Goal: Task Accomplishment & Management: Manage account settings

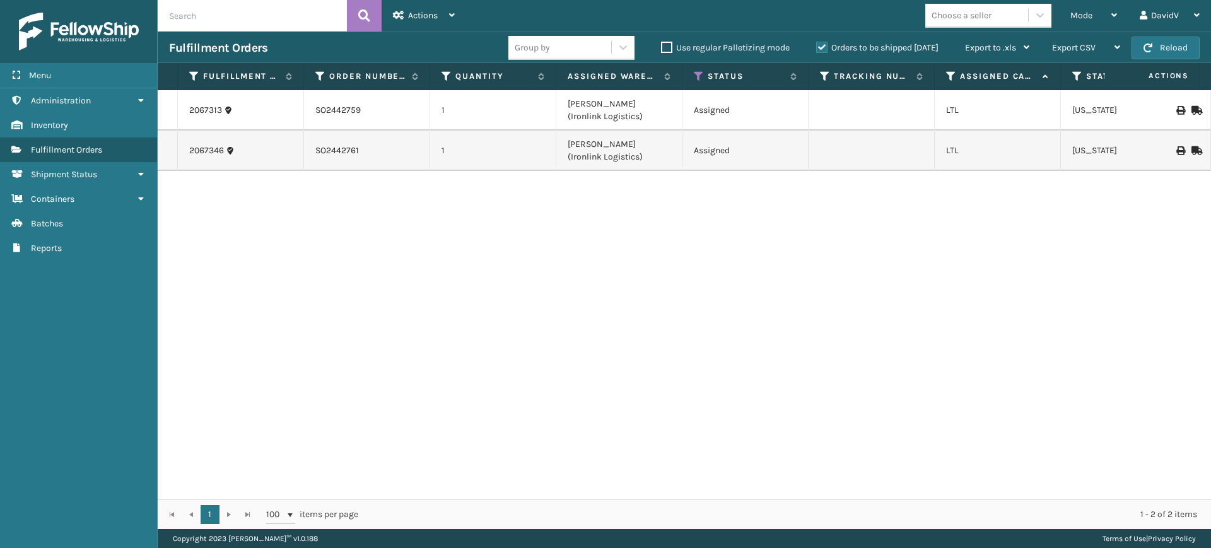
click at [820, 48] on label "Orders to be shipped [DATE]" at bounding box center [877, 47] width 122 height 11
click at [817, 48] on input "Orders to be shipped [DATE]" at bounding box center [816, 44] width 1 height 8
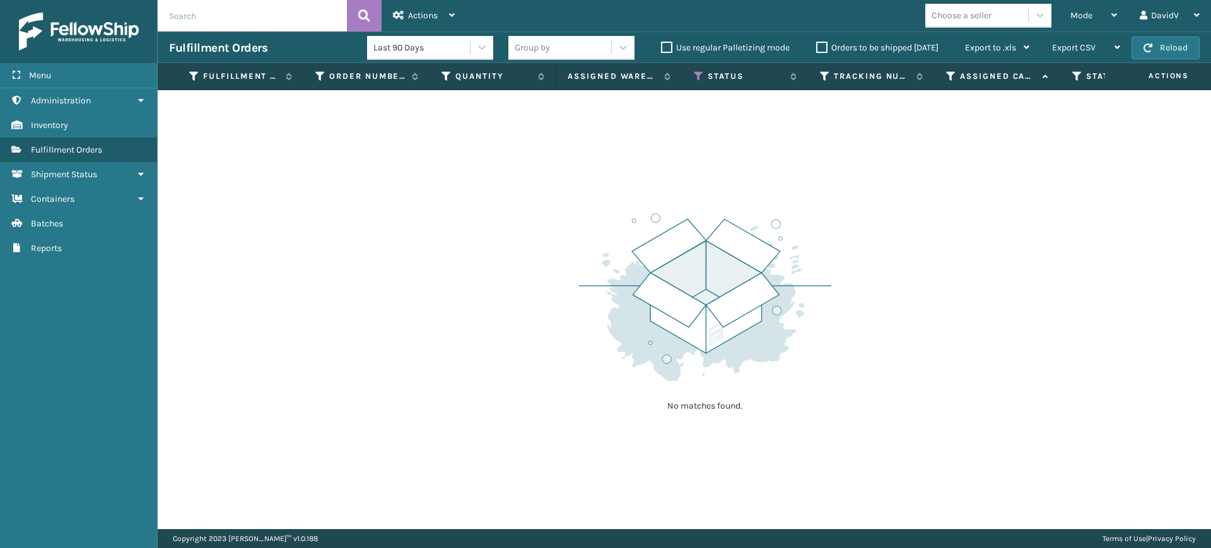
click at [820, 48] on label "Orders to be shipped [DATE]" at bounding box center [877, 47] width 122 height 11
click at [817, 48] on input "Orders to be shipped [DATE]" at bounding box center [816, 44] width 1 height 8
click at [820, 48] on label "Orders to be shipped [DATE]" at bounding box center [877, 47] width 122 height 11
click at [817, 48] on input "Orders to be shipped [DATE]" at bounding box center [816, 44] width 1 height 8
click at [820, 48] on label "Orders to be shipped [DATE]" at bounding box center [877, 47] width 122 height 11
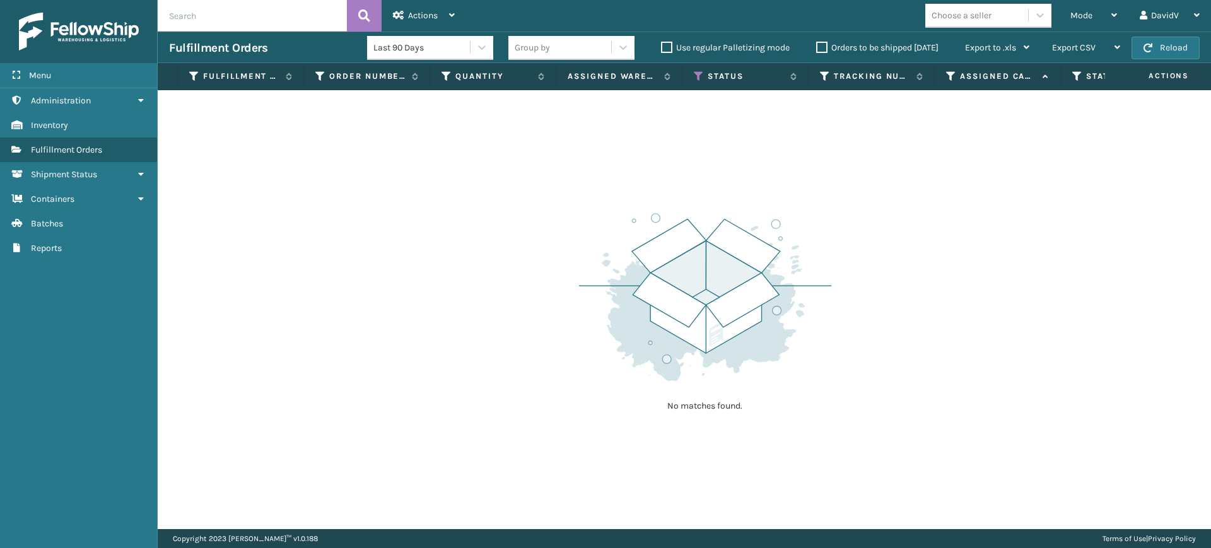
click at [817, 48] on input "Orders to be shipped [DATE]" at bounding box center [816, 44] width 1 height 8
click at [820, 48] on label "Orders to be shipped [DATE]" at bounding box center [877, 47] width 122 height 11
click at [817, 48] on input "Orders to be shipped [DATE]" at bounding box center [816, 44] width 1 height 8
click at [826, 46] on label "Orders to be shipped [DATE]" at bounding box center [877, 47] width 122 height 11
click at [817, 46] on input "Orders to be shipped [DATE]" at bounding box center [816, 44] width 1 height 8
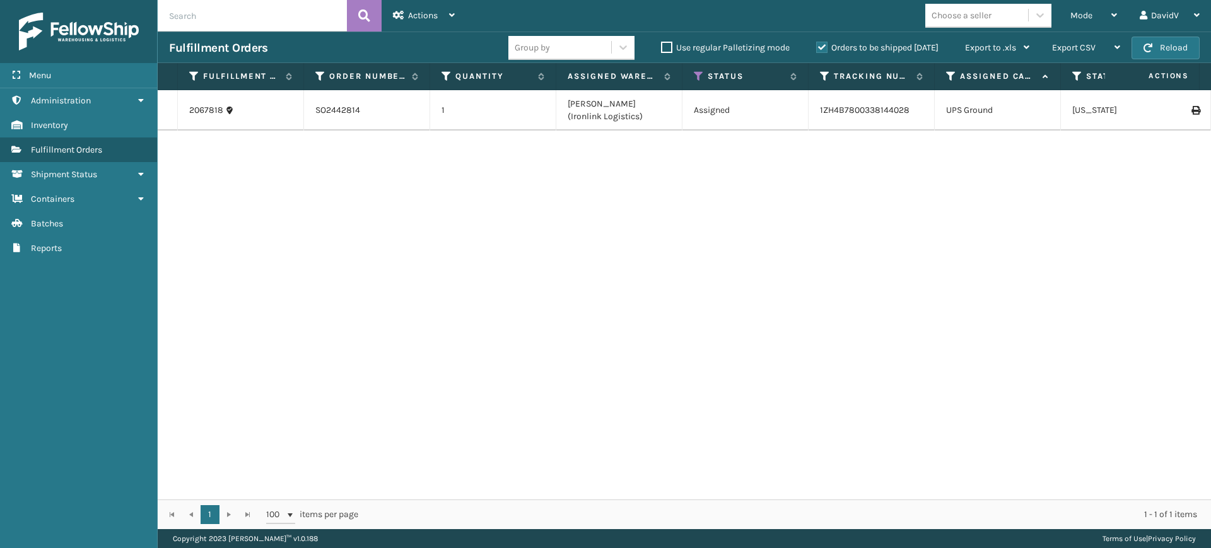
click at [826, 46] on label "Orders to be shipped [DATE]" at bounding box center [877, 47] width 122 height 11
click at [817, 46] on input "Orders to be shipped [DATE]" at bounding box center [816, 44] width 1 height 8
click at [826, 46] on label "Orders to be shipped [DATE]" at bounding box center [877, 47] width 122 height 11
click at [817, 46] on input "Orders to be shipped [DATE]" at bounding box center [816, 44] width 1 height 8
click at [1115, 20] on div "Mode" at bounding box center [1094, 16] width 47 height 32
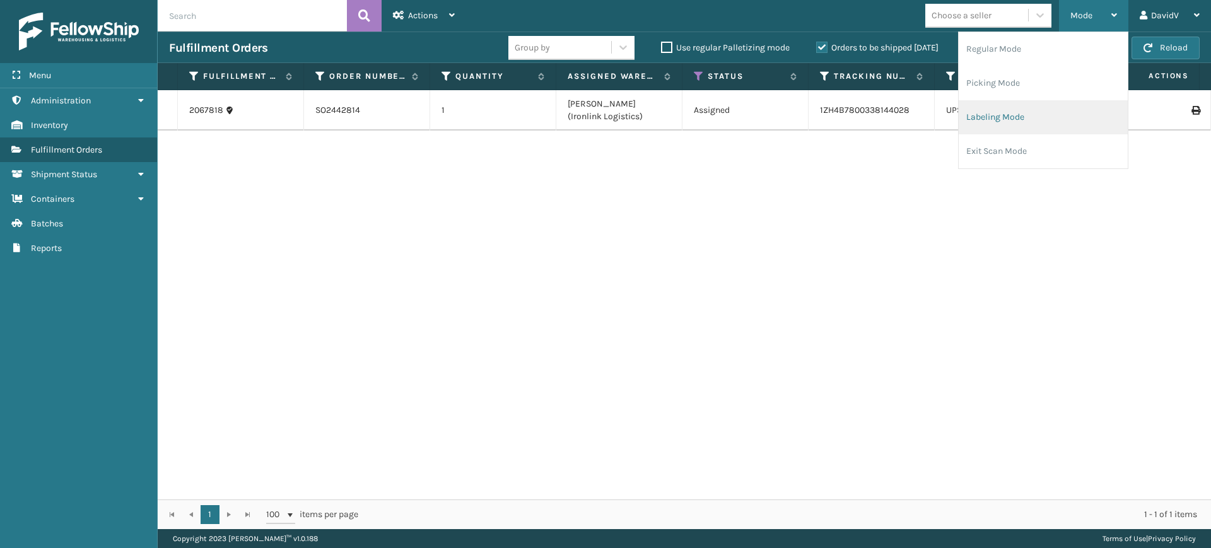
click at [1002, 119] on li "Labeling Mode" at bounding box center [1043, 117] width 169 height 34
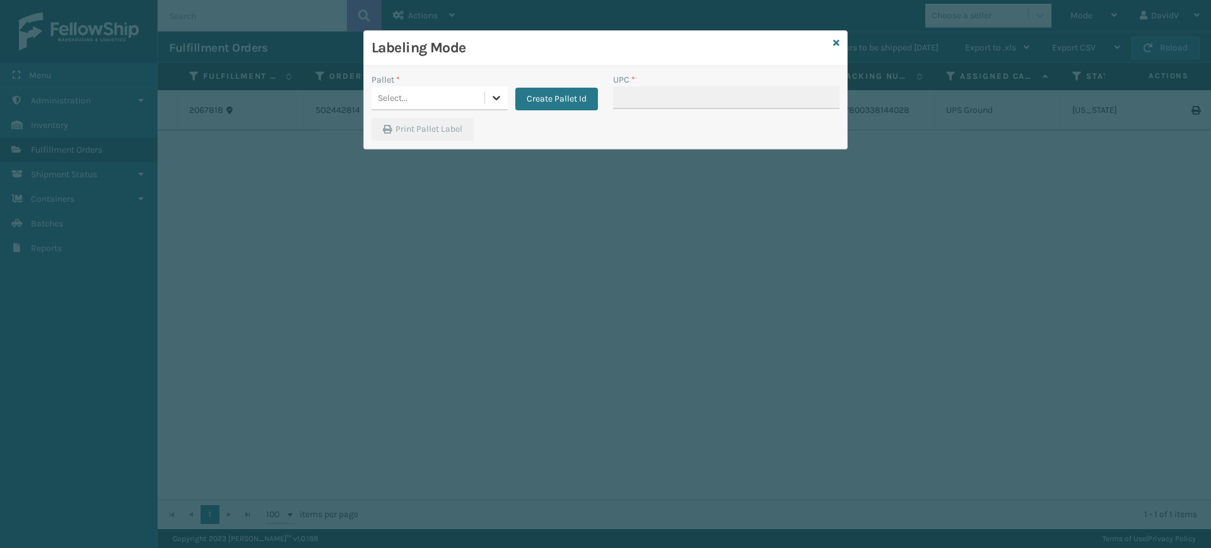
click at [494, 103] on icon at bounding box center [496, 97] width 13 height 13
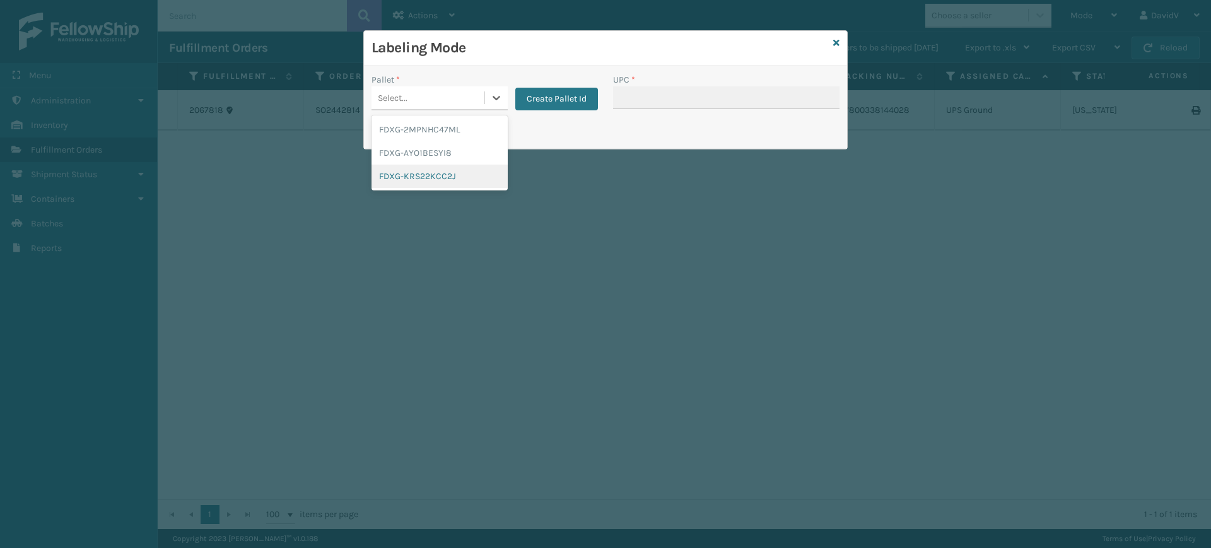
click at [840, 45] on div "Labeling Mode" at bounding box center [605, 48] width 483 height 35
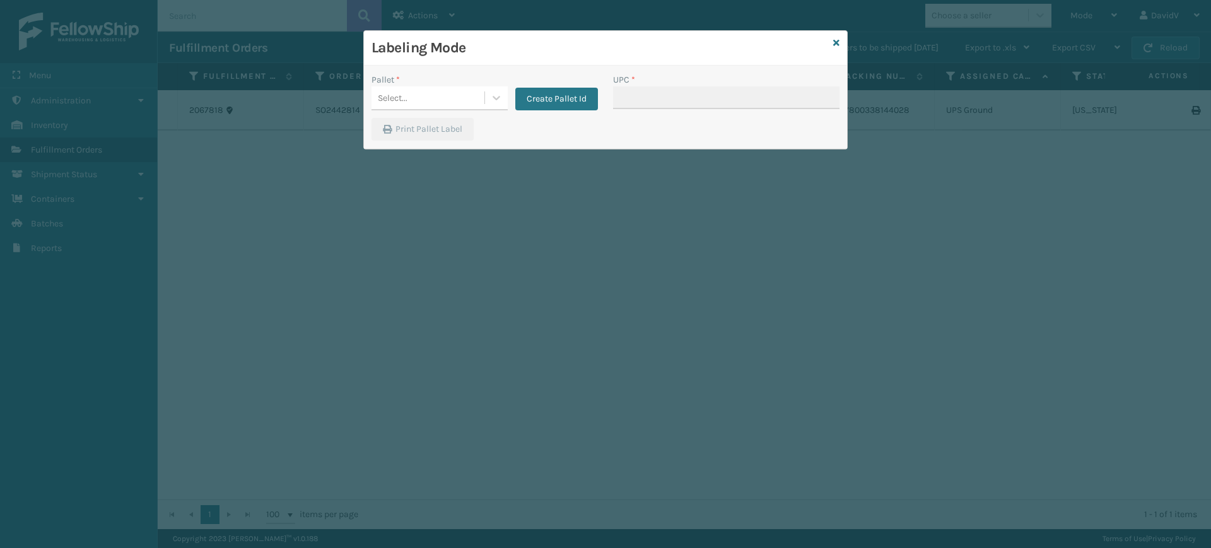
click at [840, 45] on div "Labeling Mode" at bounding box center [605, 48] width 483 height 35
click at [836, 44] on icon at bounding box center [836, 42] width 6 height 9
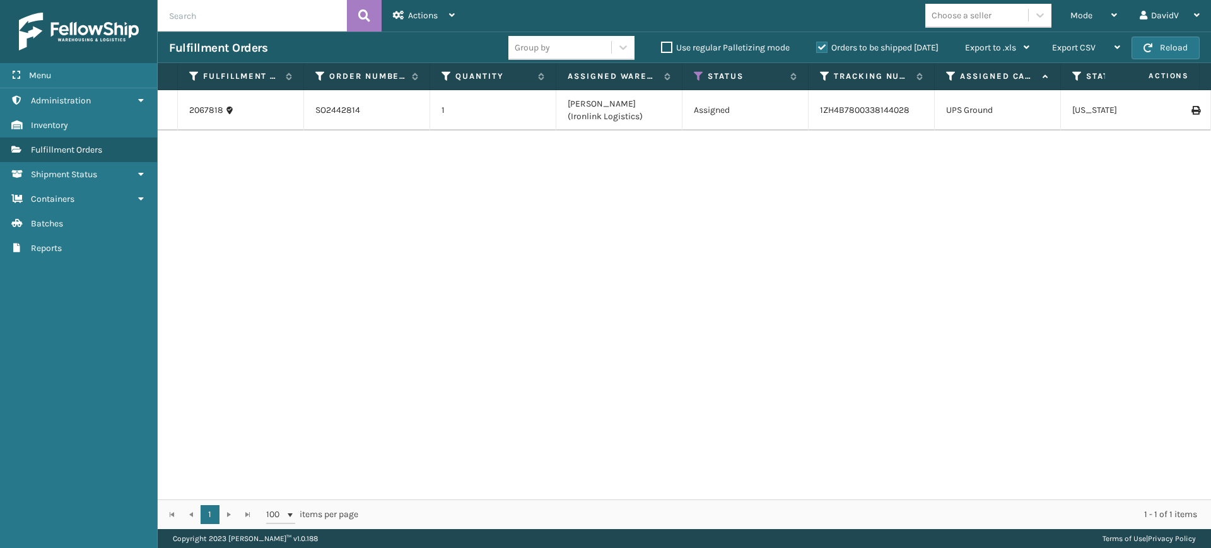
click at [956, 242] on div "2067818 SO2442814 1 [PERSON_NAME] (Ironlink Logistics) Assigned 1ZH4B7800338144…" at bounding box center [685, 294] width 1054 height 409
click at [818, 49] on label "Orders to be shipped [DATE]" at bounding box center [877, 47] width 122 height 11
click at [817, 49] on input "Orders to be shipped [DATE]" at bounding box center [816, 44] width 1 height 8
click at [818, 49] on label "Orders to be shipped [DATE]" at bounding box center [877, 47] width 122 height 11
click at [817, 49] on input "Orders to be shipped [DATE]" at bounding box center [816, 44] width 1 height 8
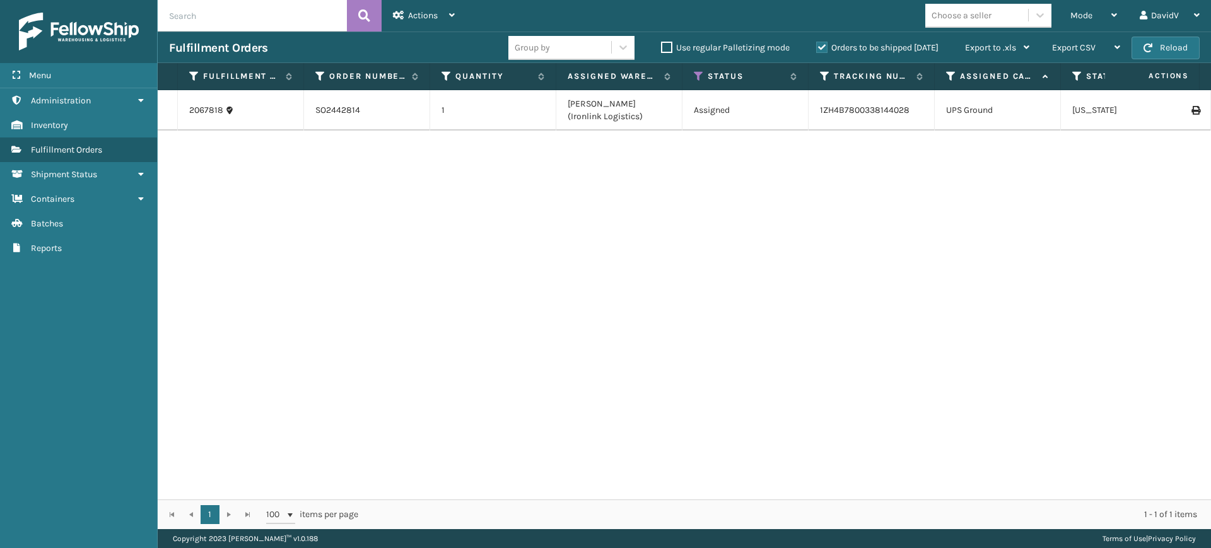
click at [818, 49] on label "Orders to be shipped [DATE]" at bounding box center [877, 47] width 122 height 11
click at [817, 49] on input "Orders to be shipped [DATE]" at bounding box center [816, 44] width 1 height 8
click at [818, 49] on label "Orders to be shipped [DATE]" at bounding box center [877, 47] width 122 height 11
click at [817, 49] on input "Orders to be shipped [DATE]" at bounding box center [816, 44] width 1 height 8
click at [818, 49] on label "Orders to be shipped [DATE]" at bounding box center [877, 47] width 122 height 11
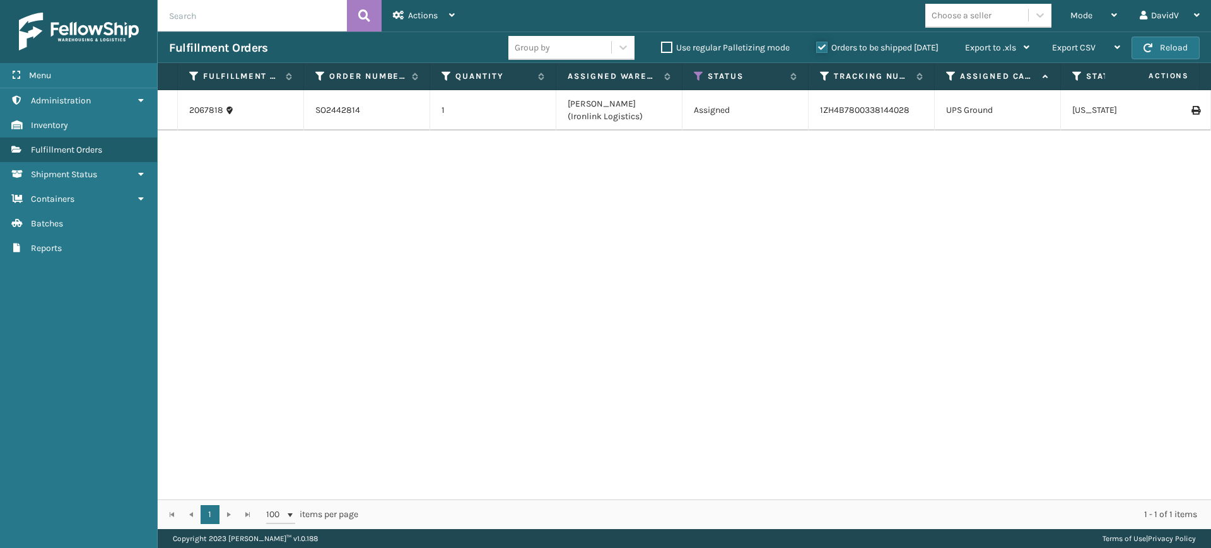
click at [817, 49] on input "Orders to be shipped [DATE]" at bounding box center [816, 44] width 1 height 8
click at [821, 48] on label "Orders to be shipped [DATE]" at bounding box center [877, 47] width 122 height 11
click at [817, 48] on input "Orders to be shipped [DATE]" at bounding box center [816, 44] width 1 height 8
click at [821, 48] on label "Orders to be shipped [DATE]" at bounding box center [877, 47] width 122 height 11
click at [817, 48] on input "Orders to be shipped [DATE]" at bounding box center [816, 44] width 1 height 8
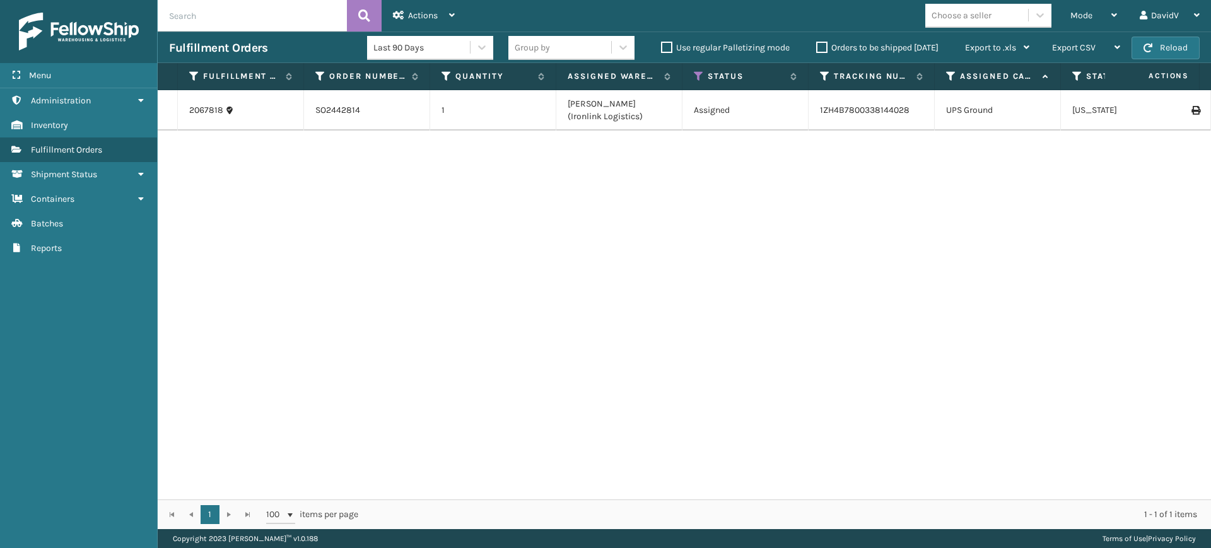
click at [821, 48] on label "Orders to be shipped [DATE]" at bounding box center [877, 47] width 122 height 11
click at [817, 48] on input "Orders to be shipped [DATE]" at bounding box center [816, 44] width 1 height 8
click at [821, 48] on label "Orders to be shipped [DATE]" at bounding box center [877, 47] width 122 height 11
click at [817, 48] on input "Orders to be shipped [DATE]" at bounding box center [816, 44] width 1 height 8
click at [821, 48] on label "Orders to be shipped [DATE]" at bounding box center [877, 47] width 122 height 11
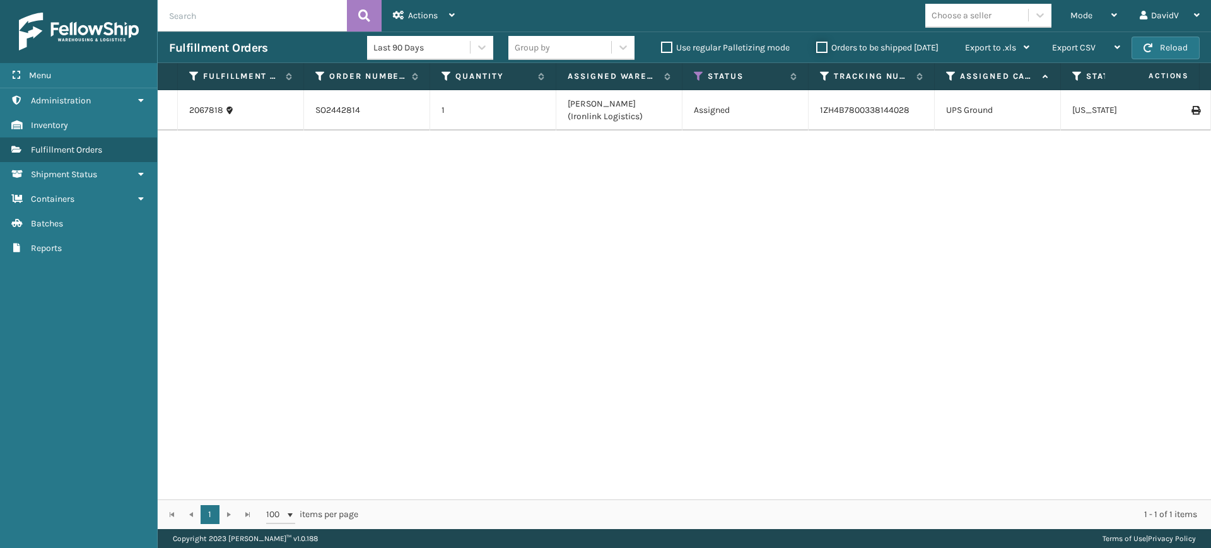
click at [817, 48] on input "Orders to be shipped [DATE]" at bounding box center [816, 44] width 1 height 8
click at [821, 48] on label "Orders to be shipped [DATE]" at bounding box center [877, 47] width 122 height 11
click at [817, 48] on input "Orders to be shipped [DATE]" at bounding box center [816, 44] width 1 height 8
click at [819, 47] on label "Orders to be shipped [DATE]" at bounding box center [877, 47] width 122 height 11
click at [817, 47] on input "Orders to be shipped [DATE]" at bounding box center [816, 44] width 1 height 8
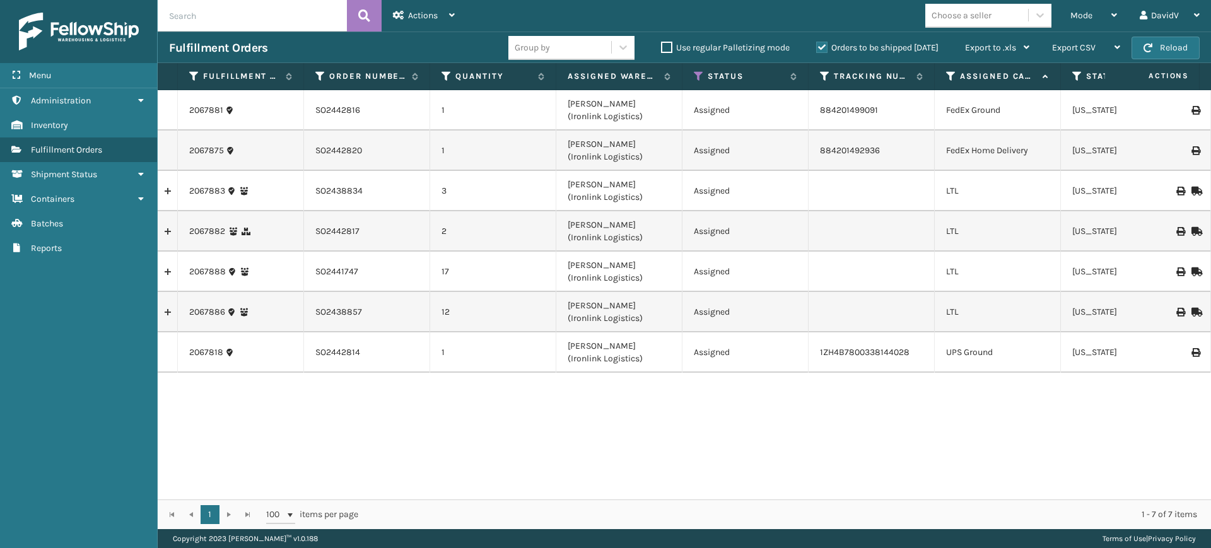
click at [819, 47] on label "Orders to be shipped [DATE]" at bounding box center [877, 47] width 122 height 11
click at [817, 47] on input "Orders to be shipped [DATE]" at bounding box center [816, 44] width 1 height 8
click at [825, 47] on label "Orders to be shipped [DATE]" at bounding box center [877, 47] width 122 height 11
click at [817, 47] on input "Orders to be shipped [DATE]" at bounding box center [816, 44] width 1 height 8
click at [825, 47] on label "Orders to be shipped [DATE]" at bounding box center [877, 47] width 122 height 11
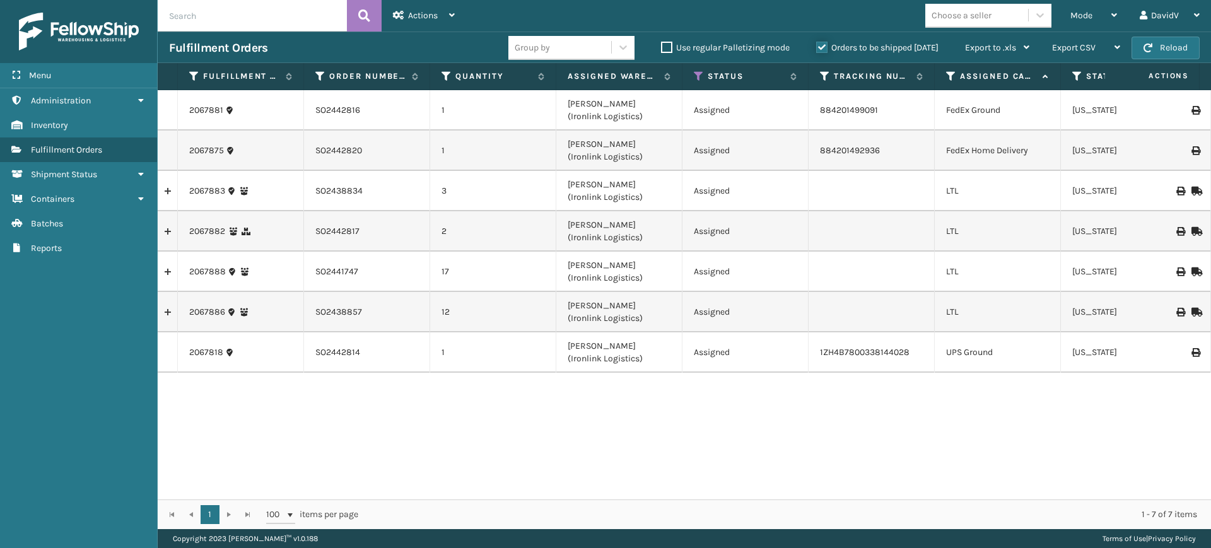
click at [817, 47] on input "Orders to be shipped [DATE]" at bounding box center [816, 44] width 1 height 8
click at [820, 48] on label "Orders to be shipped [DATE]" at bounding box center [877, 47] width 122 height 11
click at [817, 48] on input "Orders to be shipped [DATE]" at bounding box center [816, 44] width 1 height 8
click at [820, 48] on label "Orders to be shipped [DATE]" at bounding box center [877, 47] width 122 height 11
click at [817, 48] on input "Orders to be shipped [DATE]" at bounding box center [816, 44] width 1 height 8
